Goal: Task Accomplishment & Management: Manage account settings

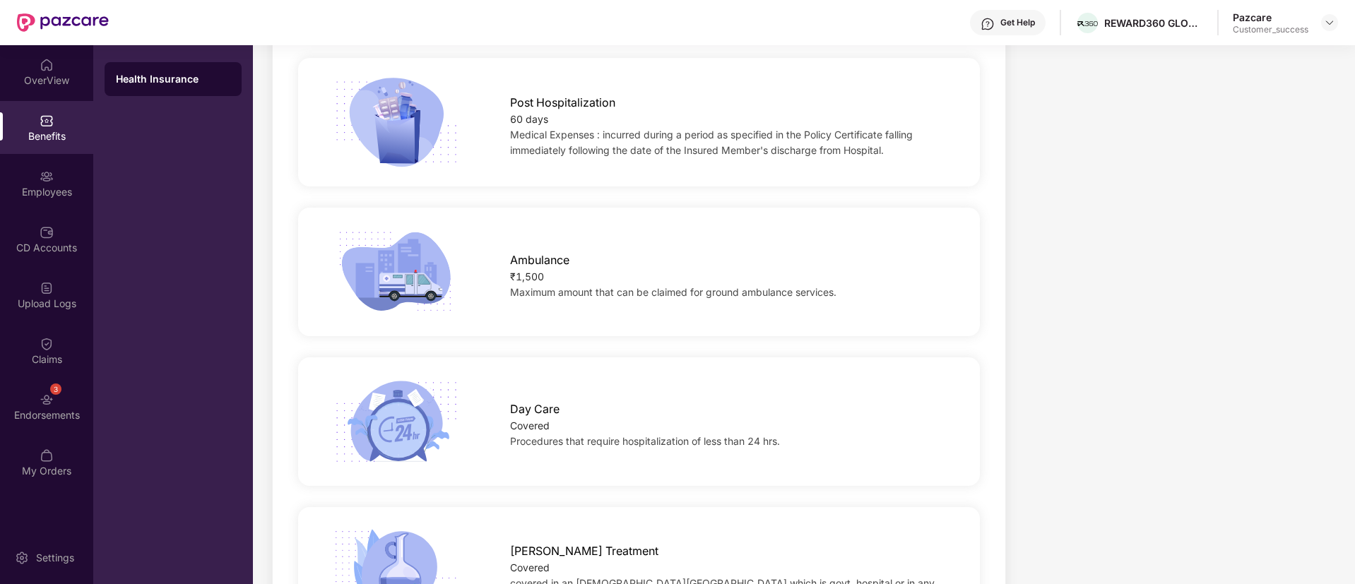
scroll to position [1068, 0]
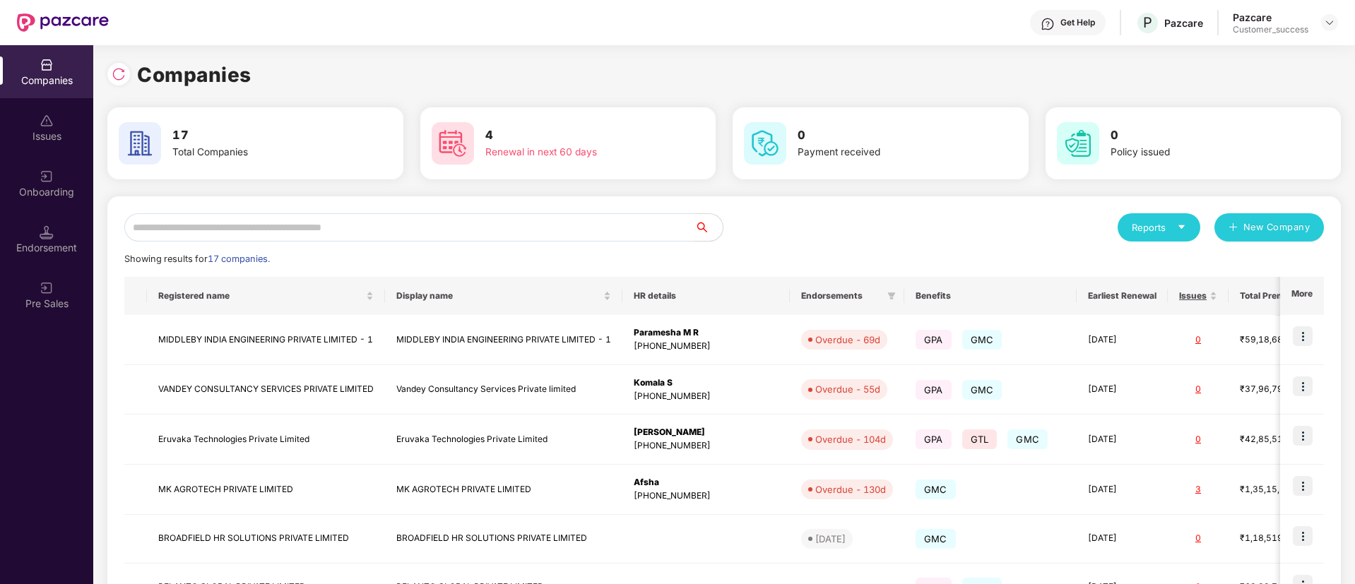
click at [373, 228] on input "text" at bounding box center [409, 227] width 570 height 28
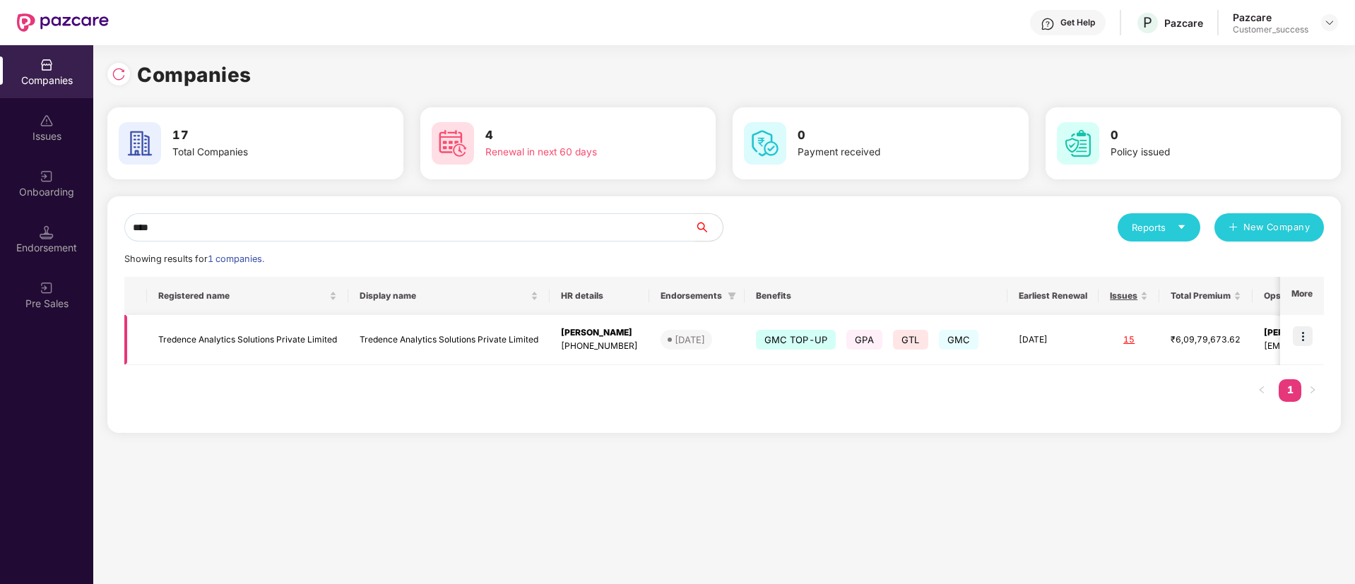
type input "****"
click at [1300, 336] on img at bounding box center [1303, 336] width 20 height 20
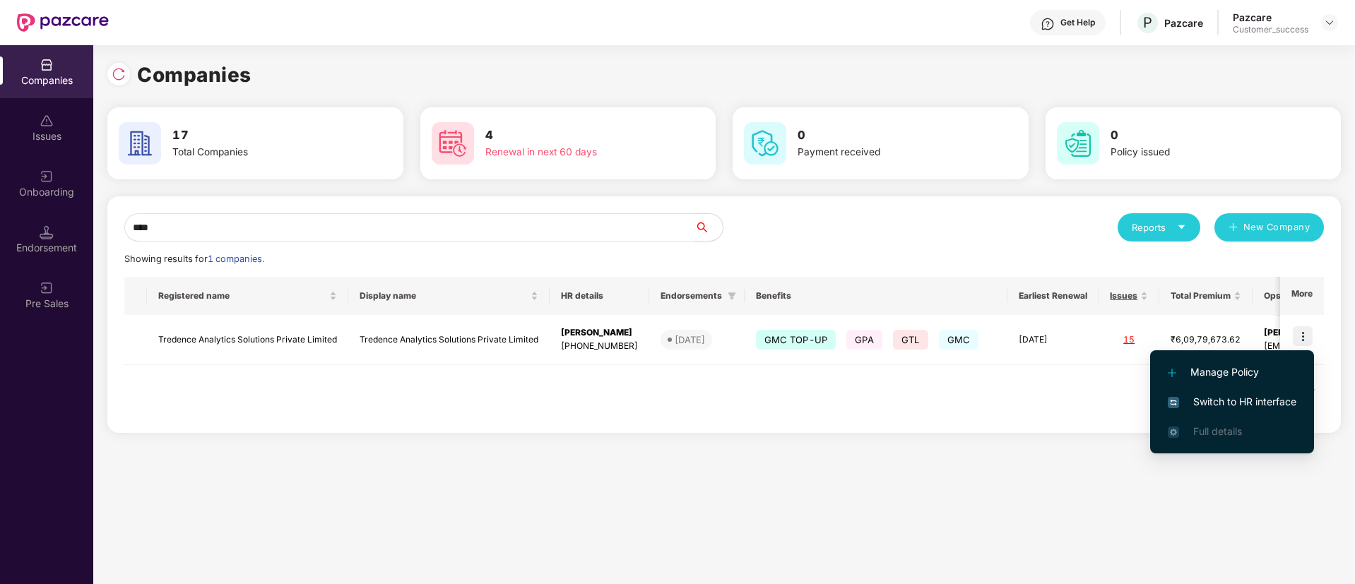
click at [1206, 406] on span "Switch to HR interface" at bounding box center [1232, 402] width 129 height 16
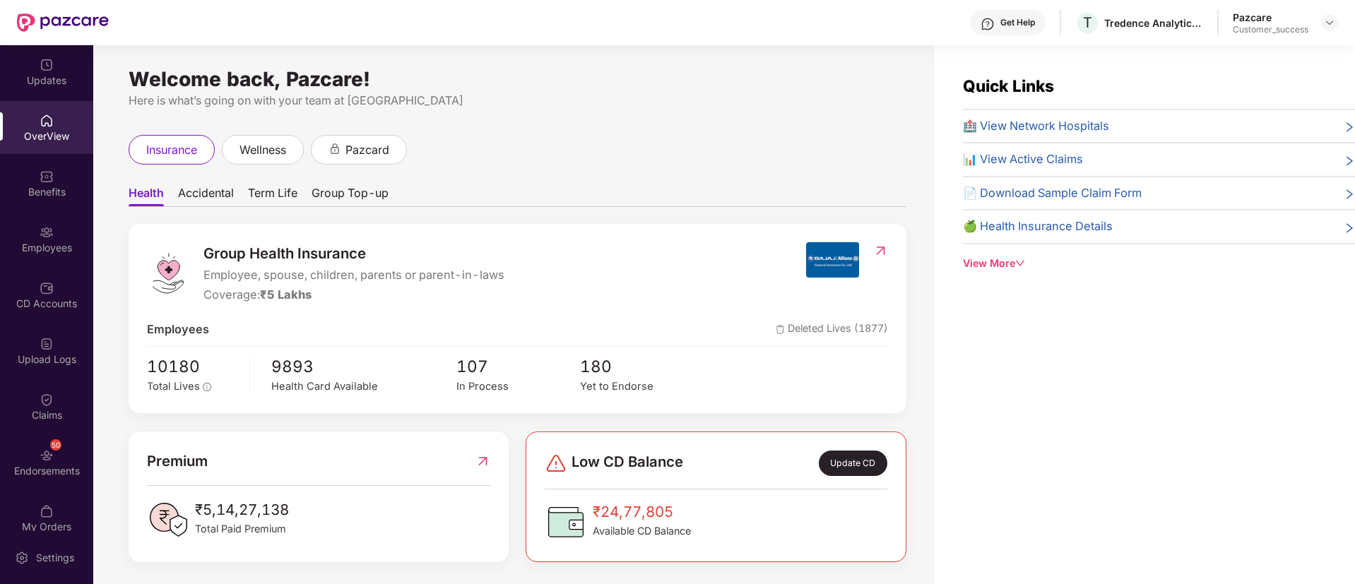
click at [60, 244] on div "Employees" at bounding box center [46, 248] width 93 height 14
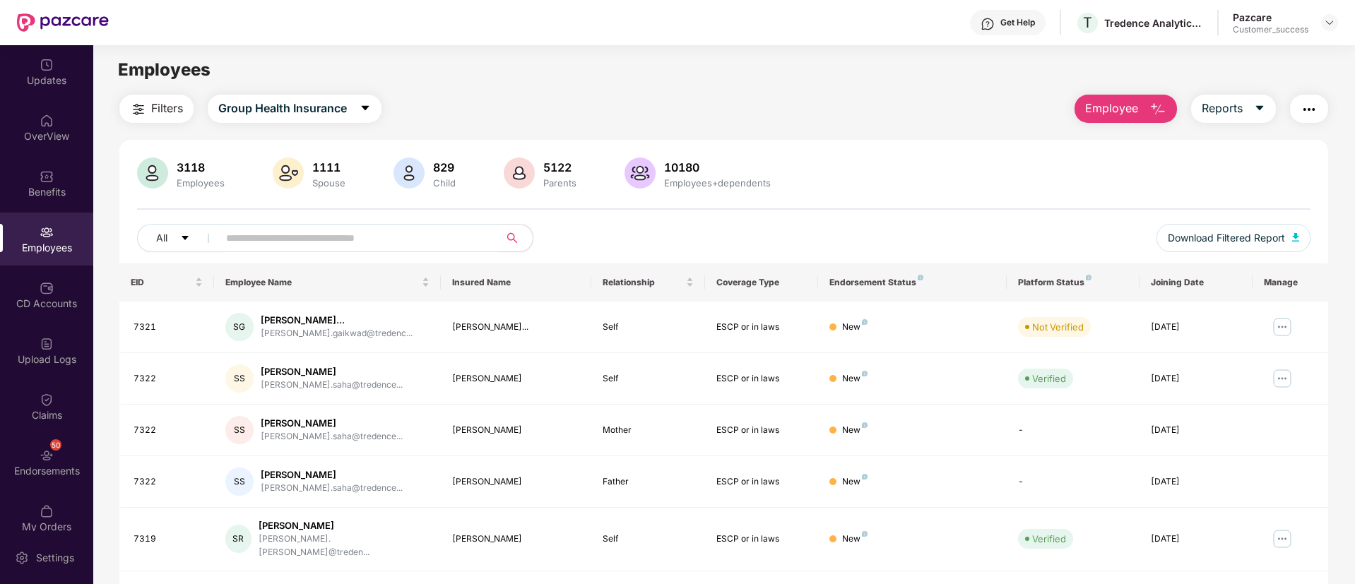
paste input "**********"
click at [326, 235] on input "text" at bounding box center [353, 237] width 254 height 21
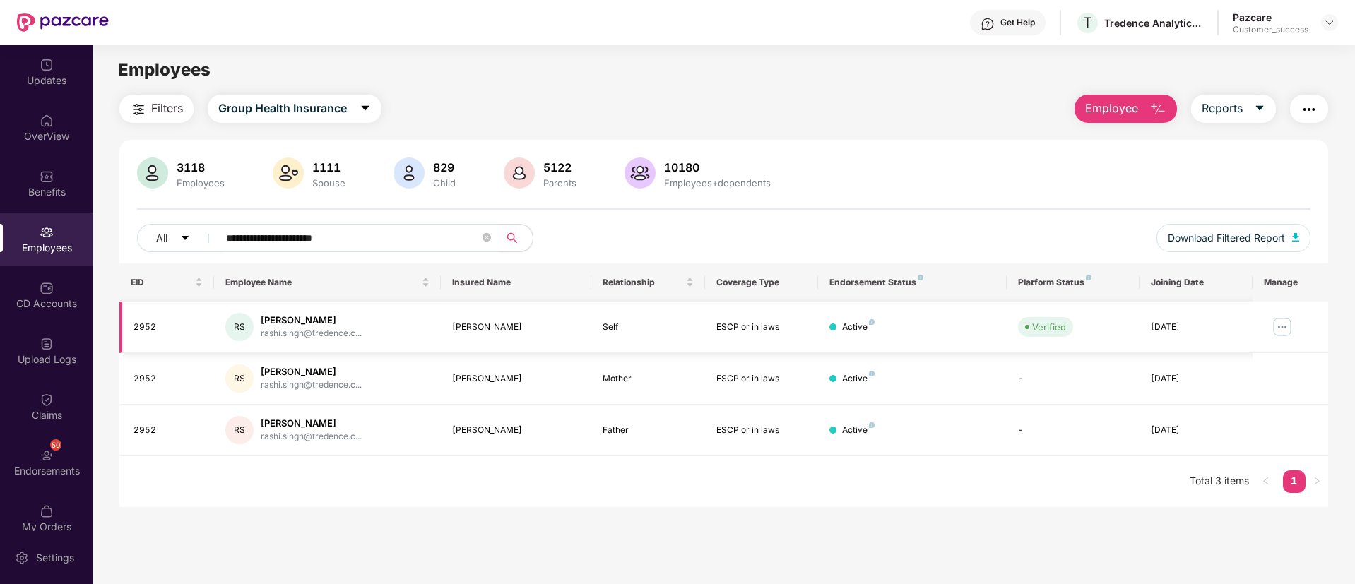
type input "**********"
click at [1276, 322] on img at bounding box center [1282, 327] width 23 height 23
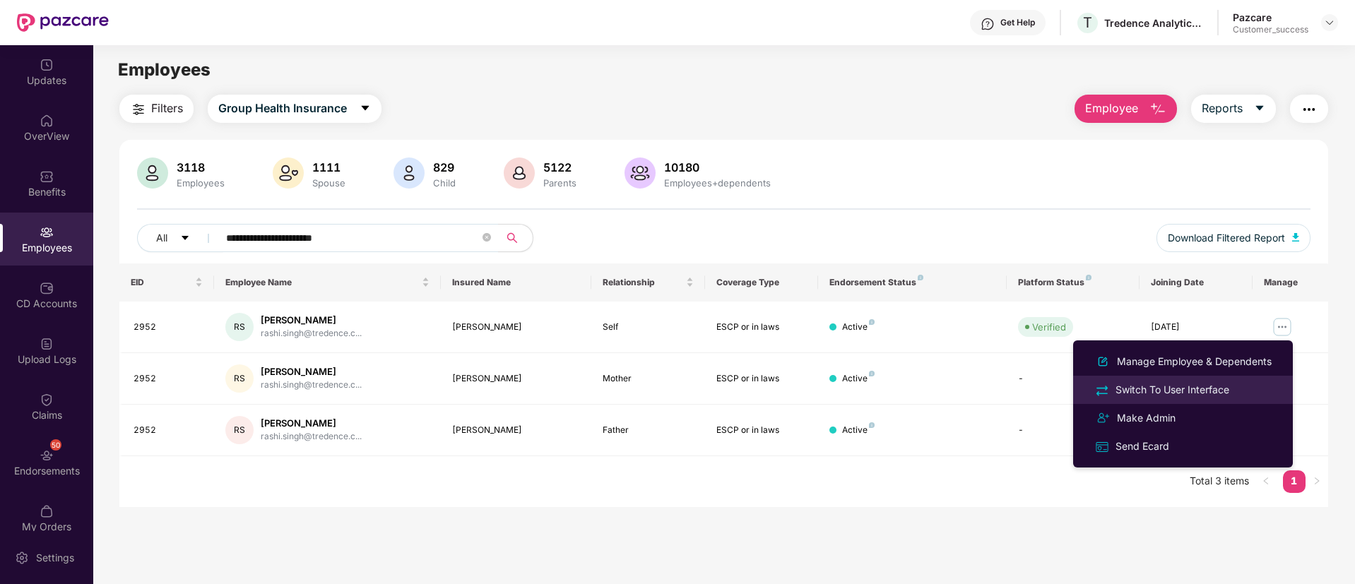
click at [1223, 385] on div "Switch To User Interface" at bounding box center [1172, 390] width 119 height 16
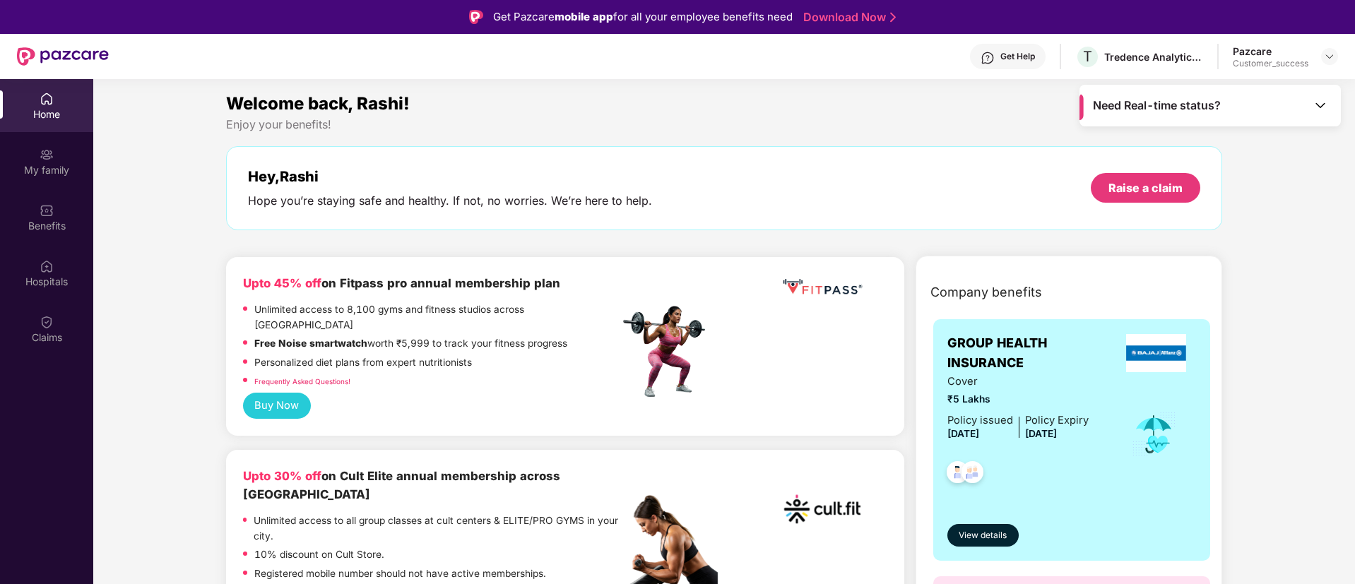
click at [36, 314] on div "Claims" at bounding box center [46, 328] width 93 height 53
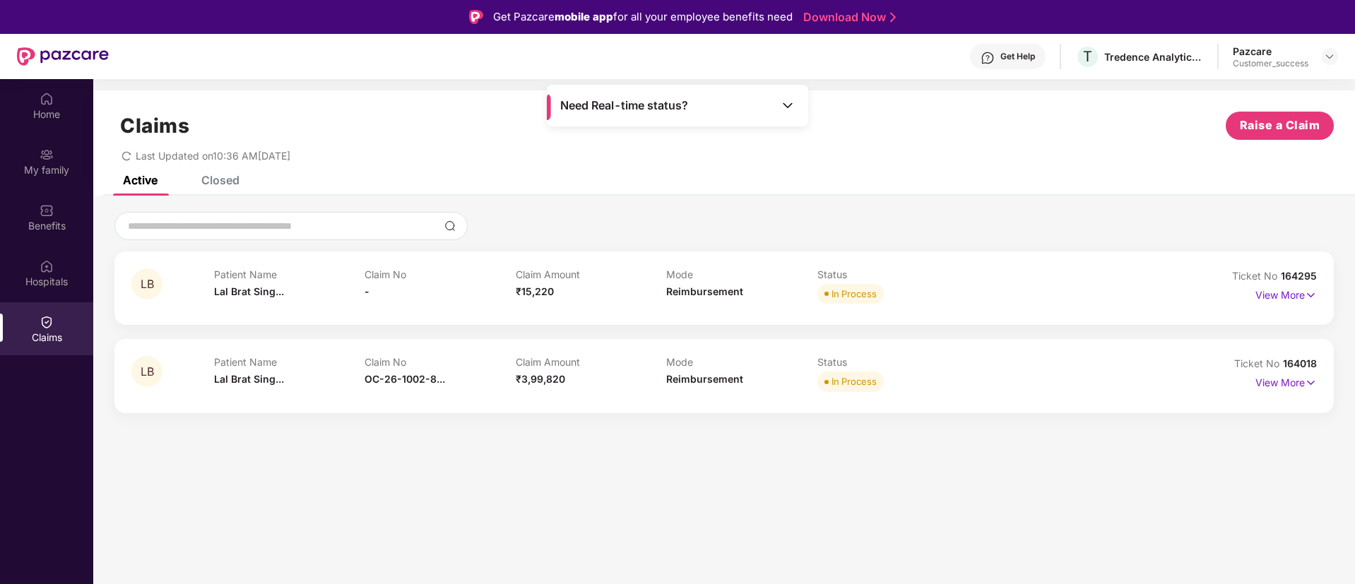
click at [900, 518] on section "Claims Raise a Claim Last Updated on 10:36 AM[DATE] Active Closed LB Patient Na…" at bounding box center [724, 371] width 1262 height 584
click at [1307, 365] on span "164018" at bounding box center [1300, 363] width 34 height 12
copy div "Ticket No 164018"
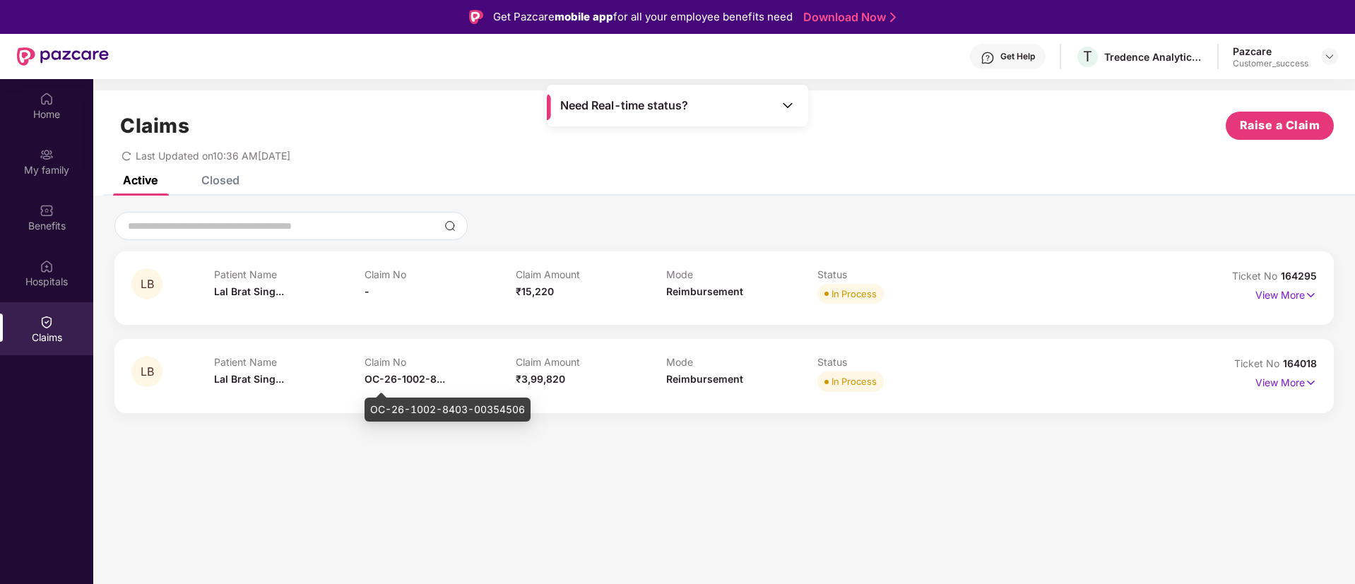
click at [444, 413] on div "OC-26-1002-8403-00354506" at bounding box center [447, 410] width 166 height 24
copy div "OC-26-1002-8403-00354506"
click at [1297, 364] on span "164018" at bounding box center [1300, 363] width 34 height 12
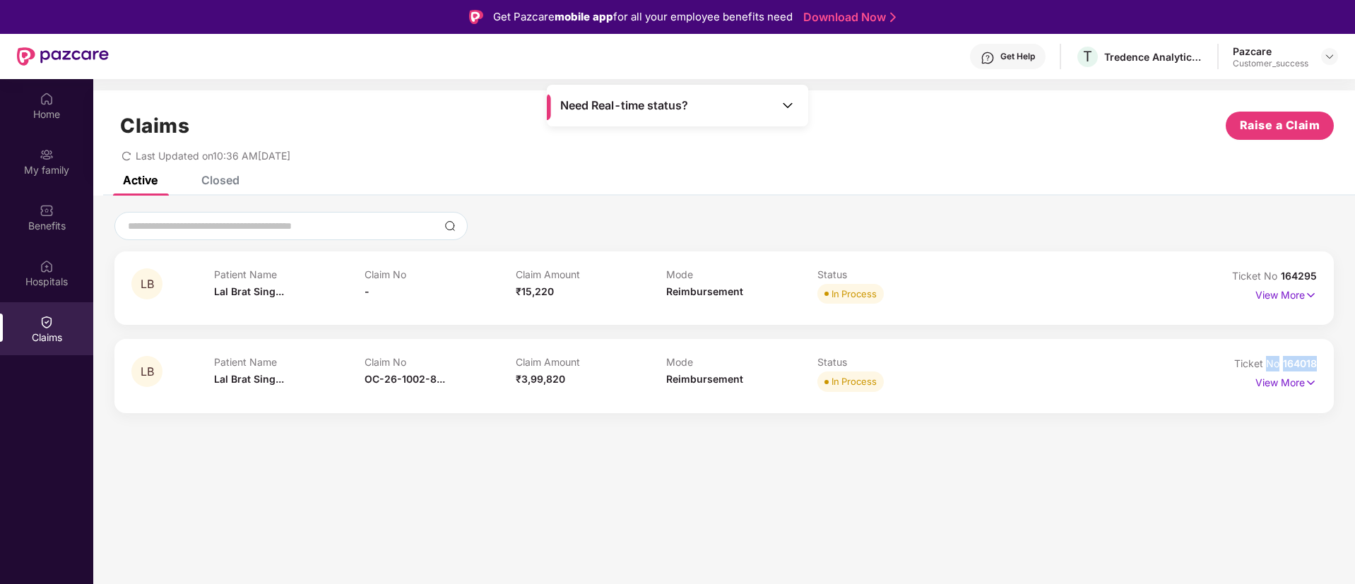
click at [1297, 364] on span "164018" at bounding box center [1300, 363] width 34 height 12
copy div "No 164018"
click at [1297, 364] on span "164018" at bounding box center [1300, 363] width 34 height 12
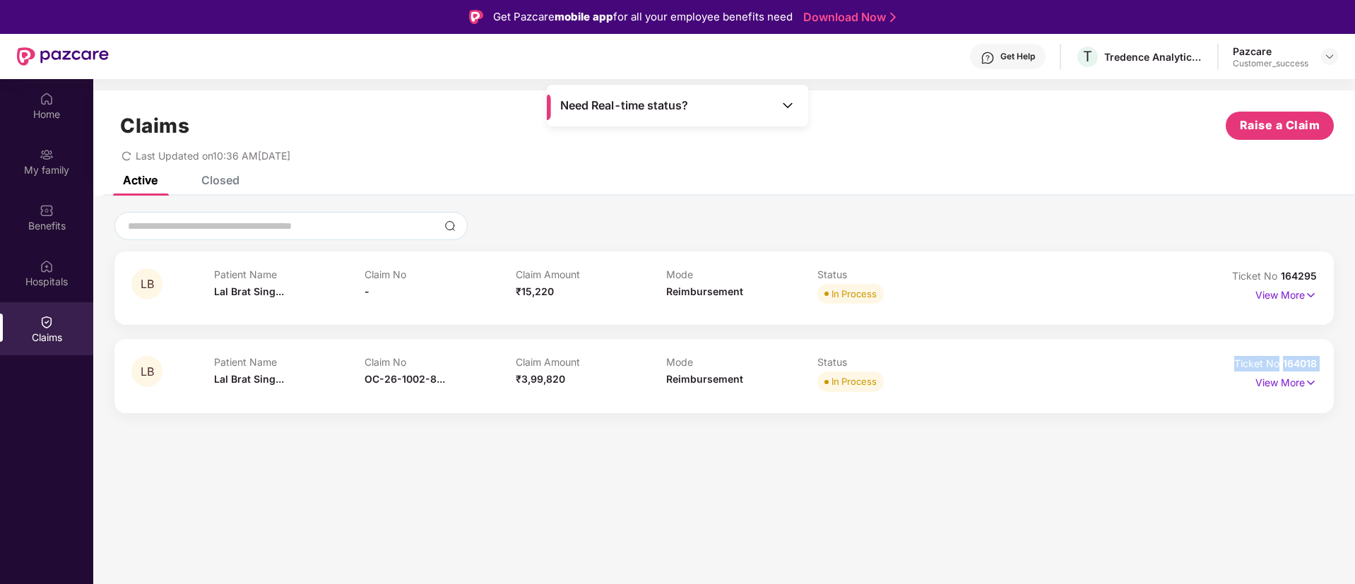
copy div "Ticket No 164018"
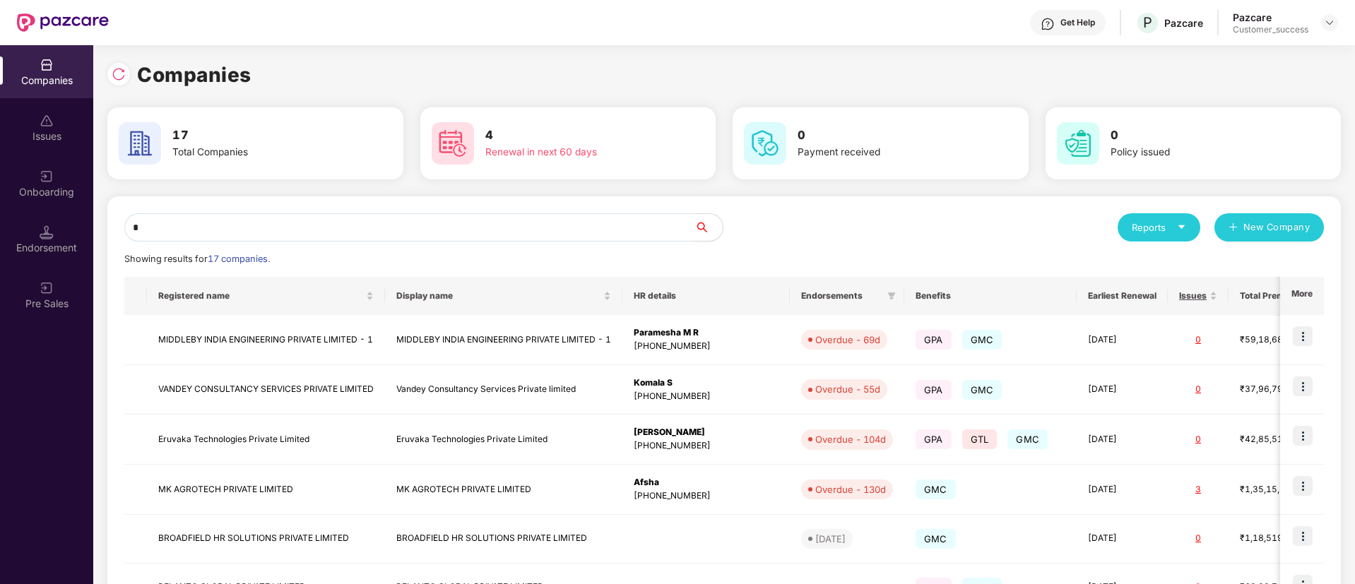
click at [357, 227] on input "*" at bounding box center [409, 227] width 570 height 28
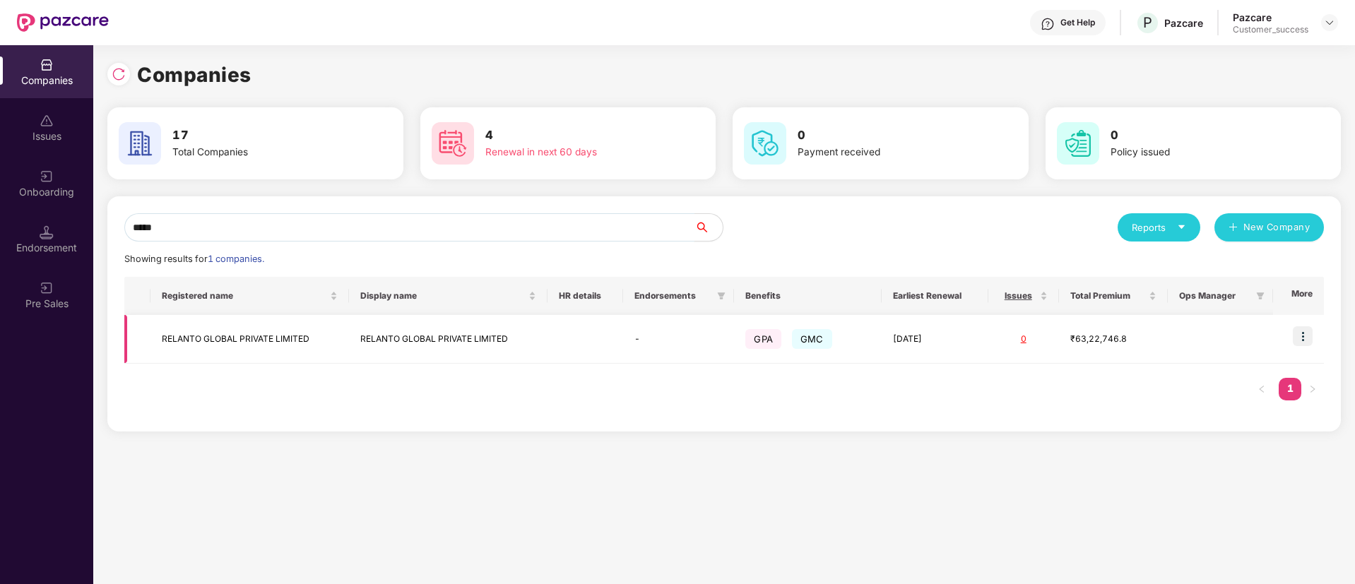
type input "*****"
click at [1303, 339] on img at bounding box center [1303, 336] width 20 height 20
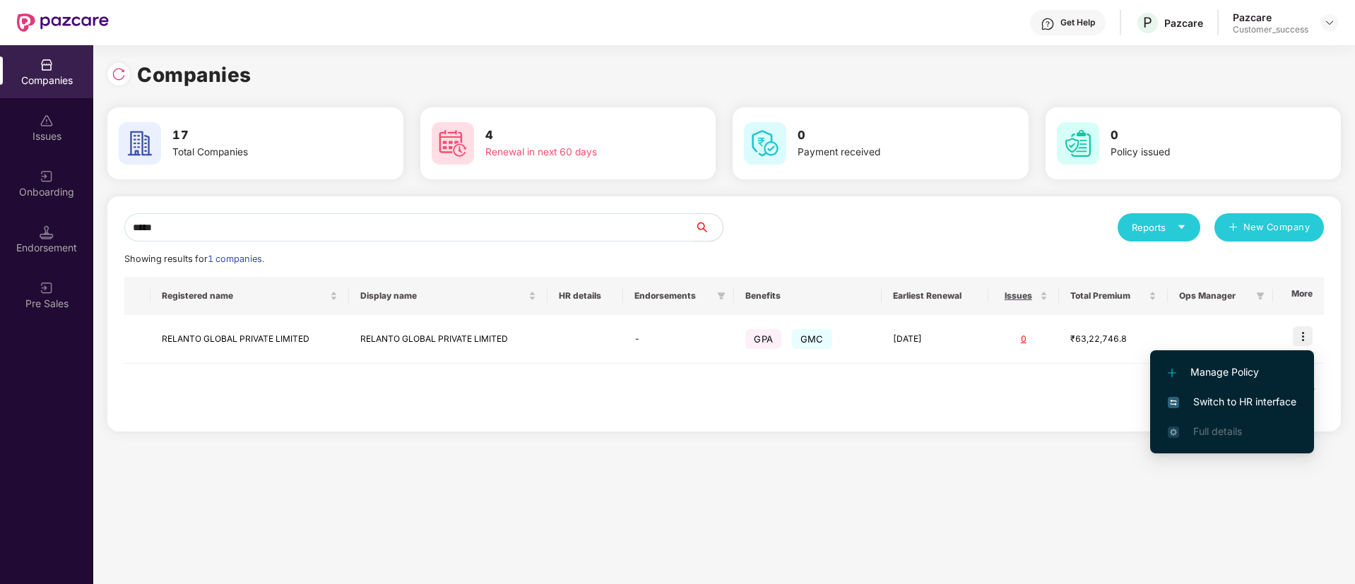
click at [1259, 397] on span "Switch to HR interface" at bounding box center [1232, 402] width 129 height 16
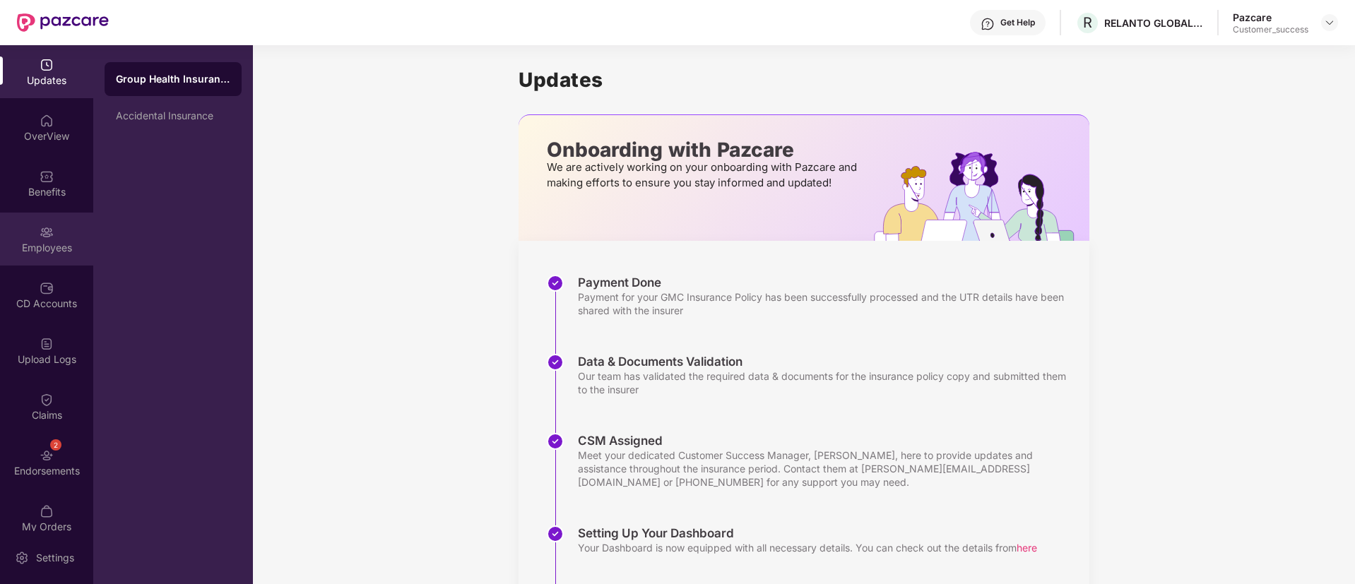
click at [37, 242] on div "Employees" at bounding box center [46, 248] width 93 height 14
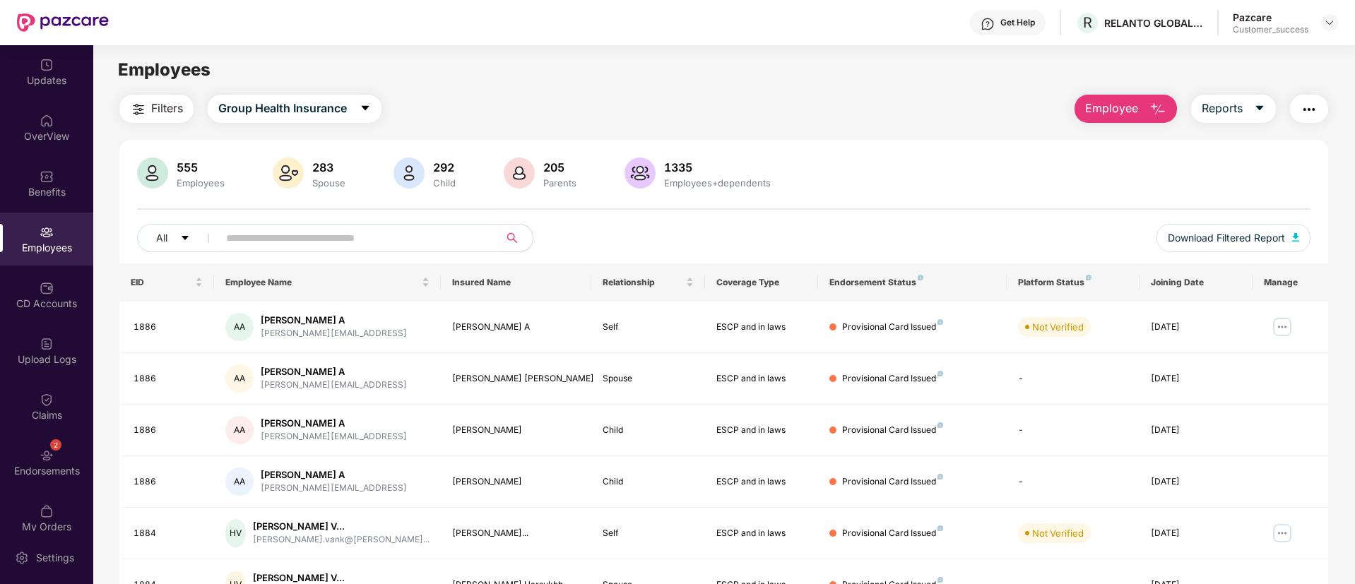
click at [350, 231] on input "text" at bounding box center [353, 237] width 254 height 21
paste input "****"
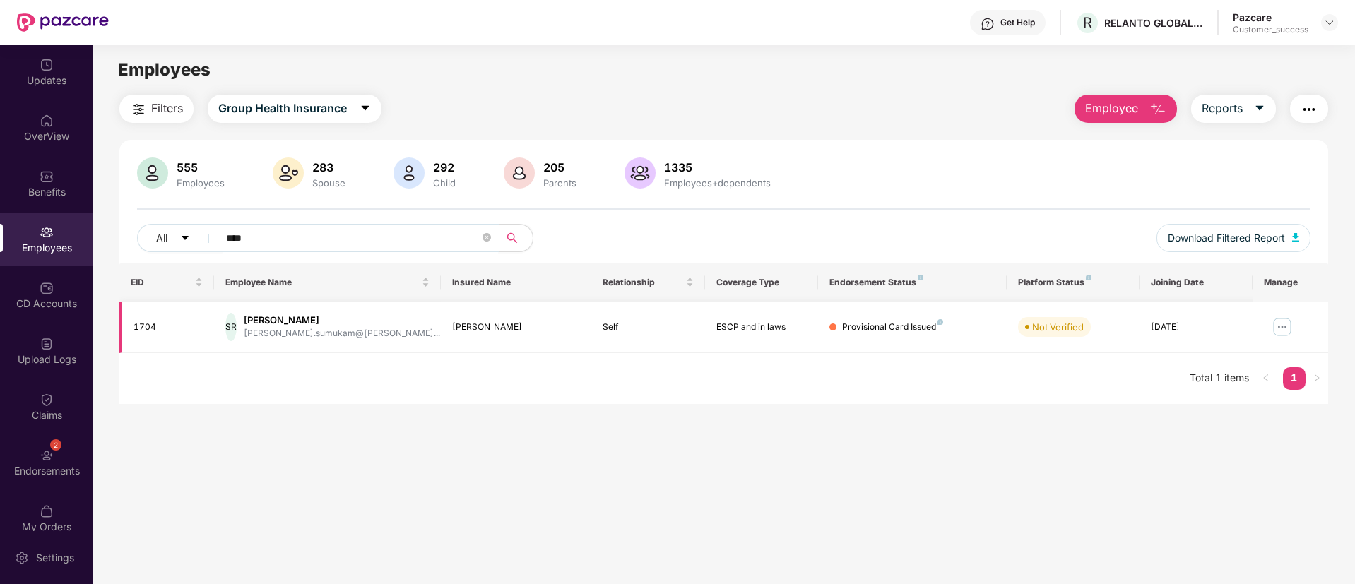
type input "****"
click at [1290, 326] on img at bounding box center [1282, 327] width 23 height 23
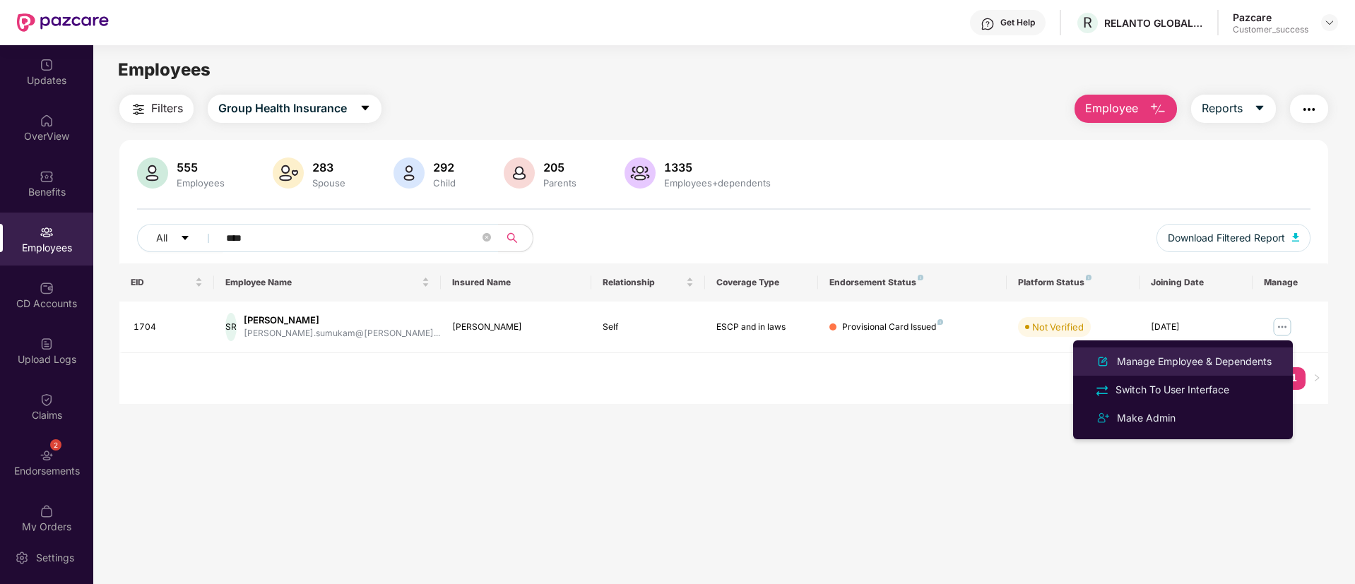
click at [1225, 360] on div "Manage Employee & Dependents" at bounding box center [1194, 362] width 160 height 16
